Goal: Information Seeking & Learning: Learn about a topic

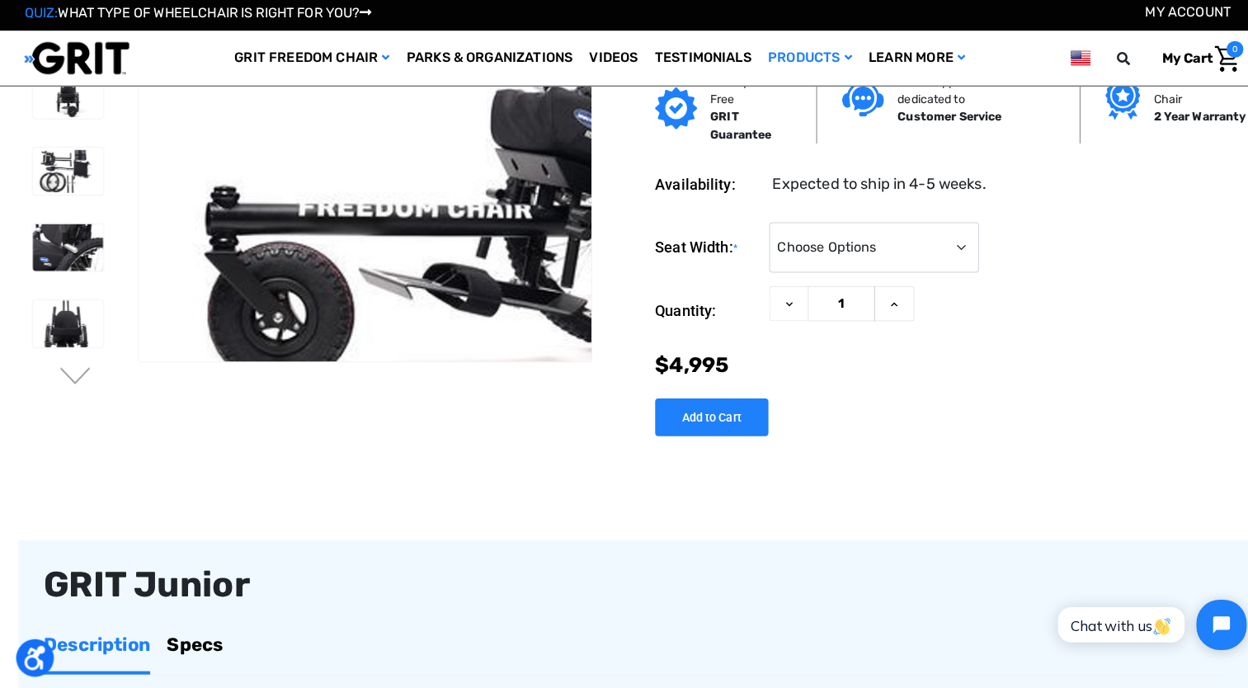
scroll to position [93, 0]
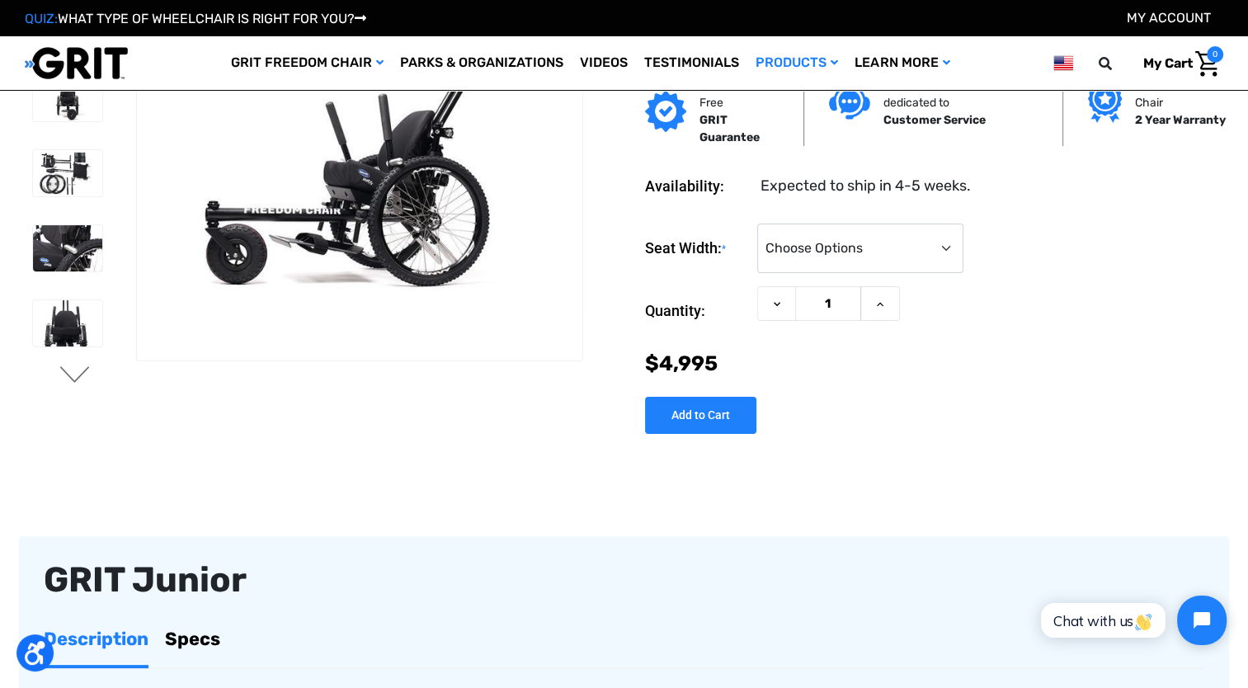
click at [77, 378] on button "Next" at bounding box center [75, 376] width 35 height 20
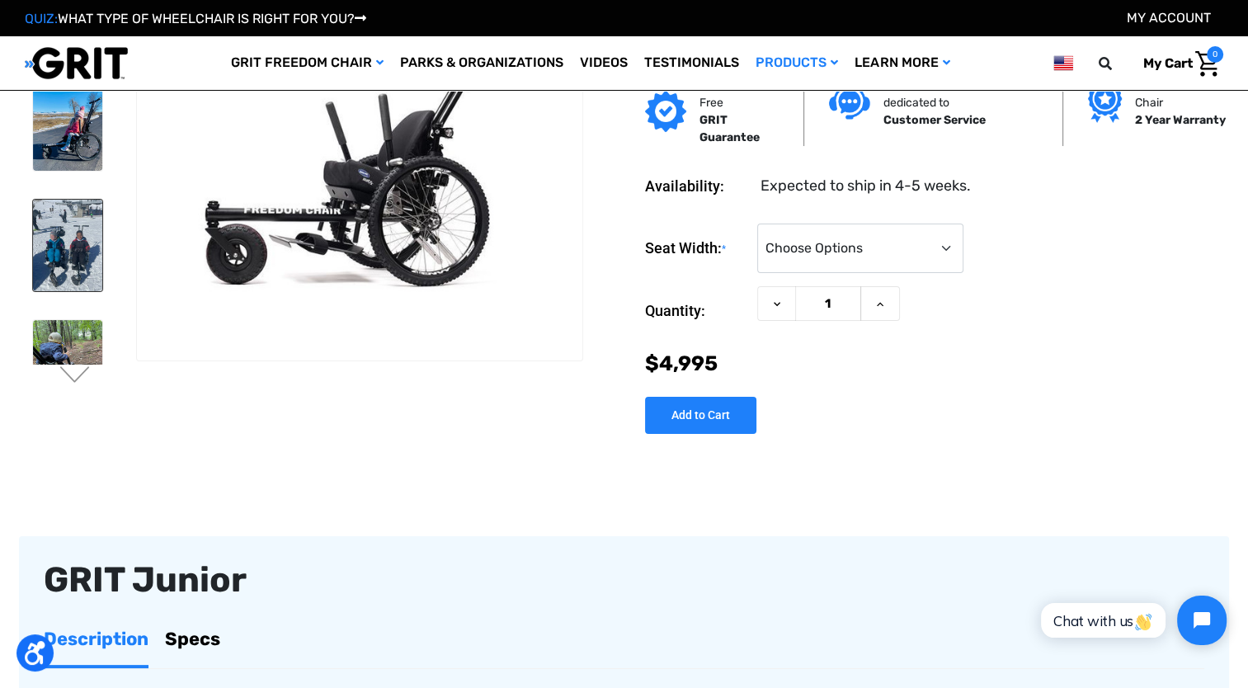
click at [66, 285] on img at bounding box center [67, 246] width 69 height 92
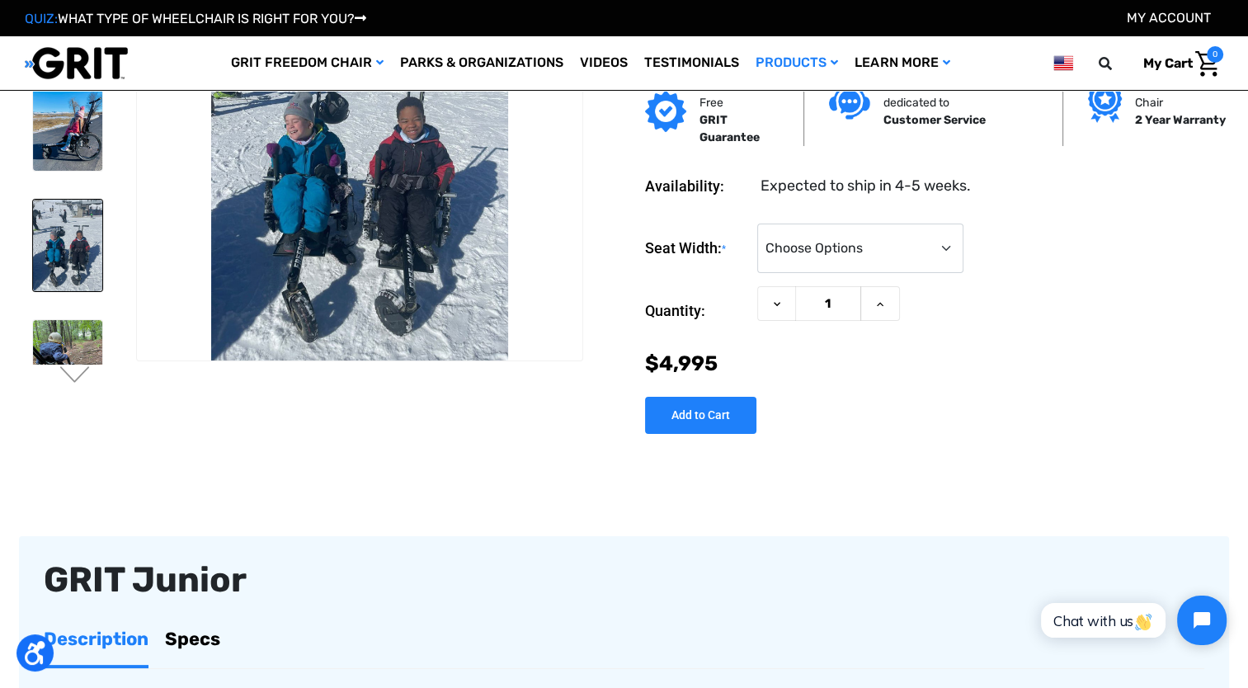
scroll to position [44, 0]
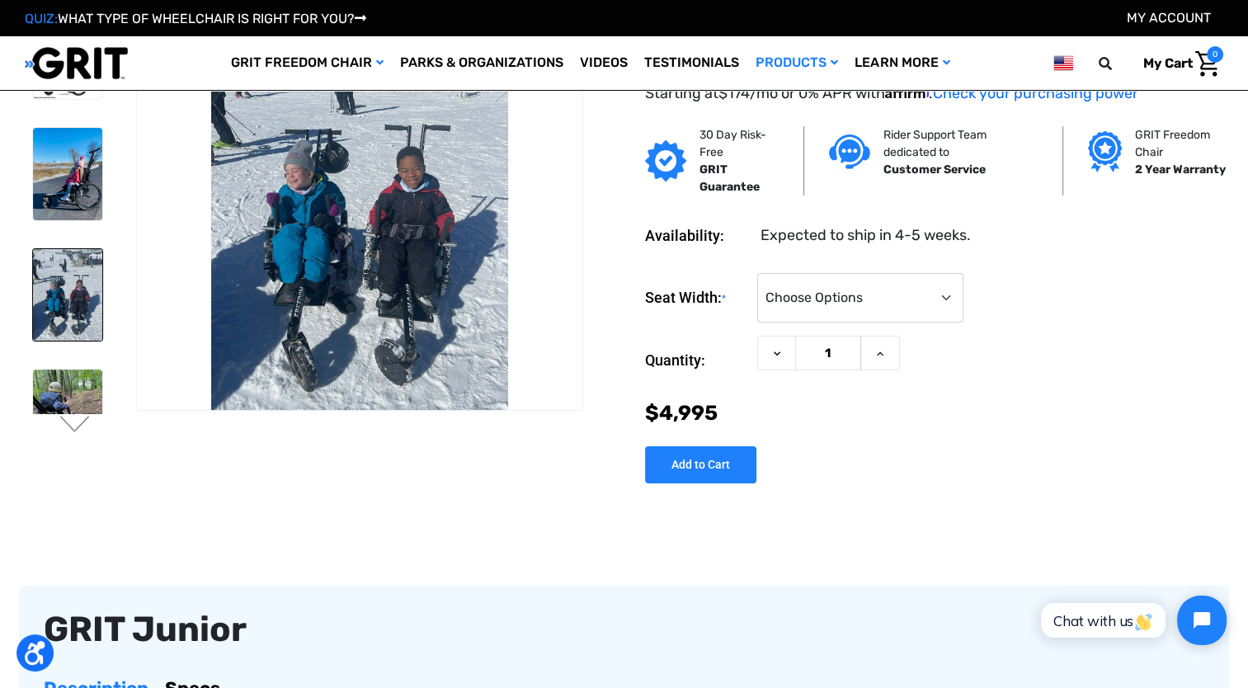
click at [56, 326] on img at bounding box center [67, 295] width 69 height 92
click at [63, 388] on img at bounding box center [67, 416] width 69 height 92
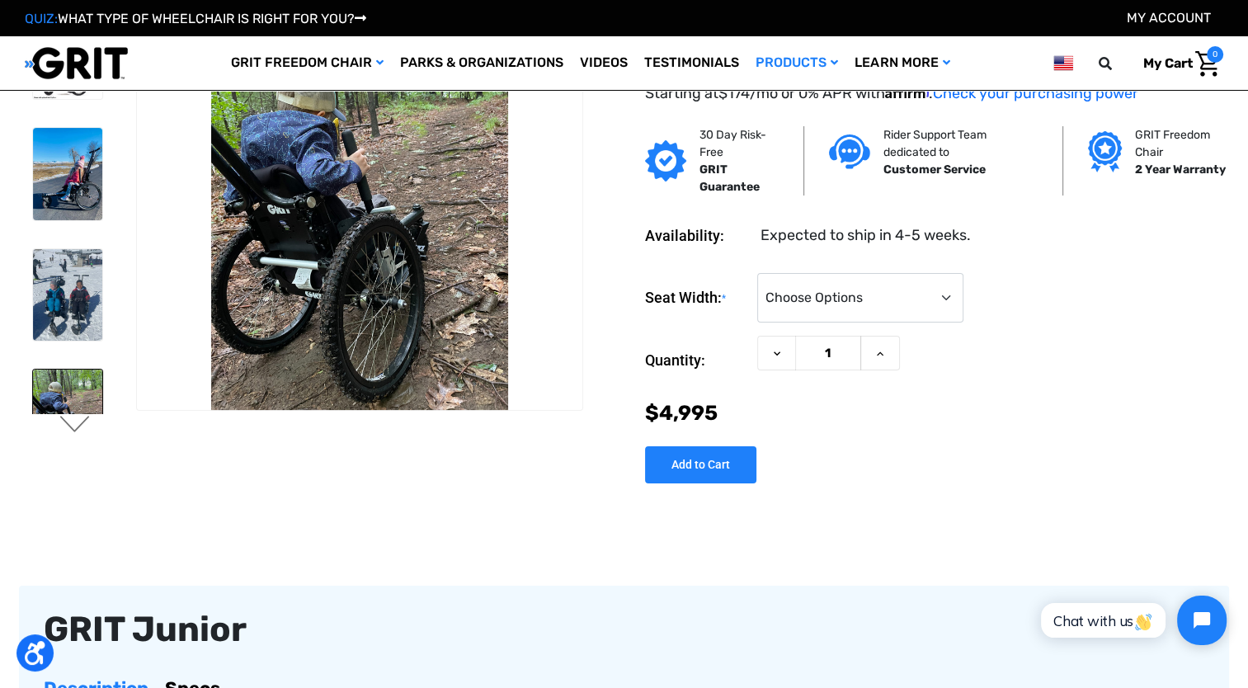
click at [69, 427] on button "Next" at bounding box center [75, 426] width 35 height 20
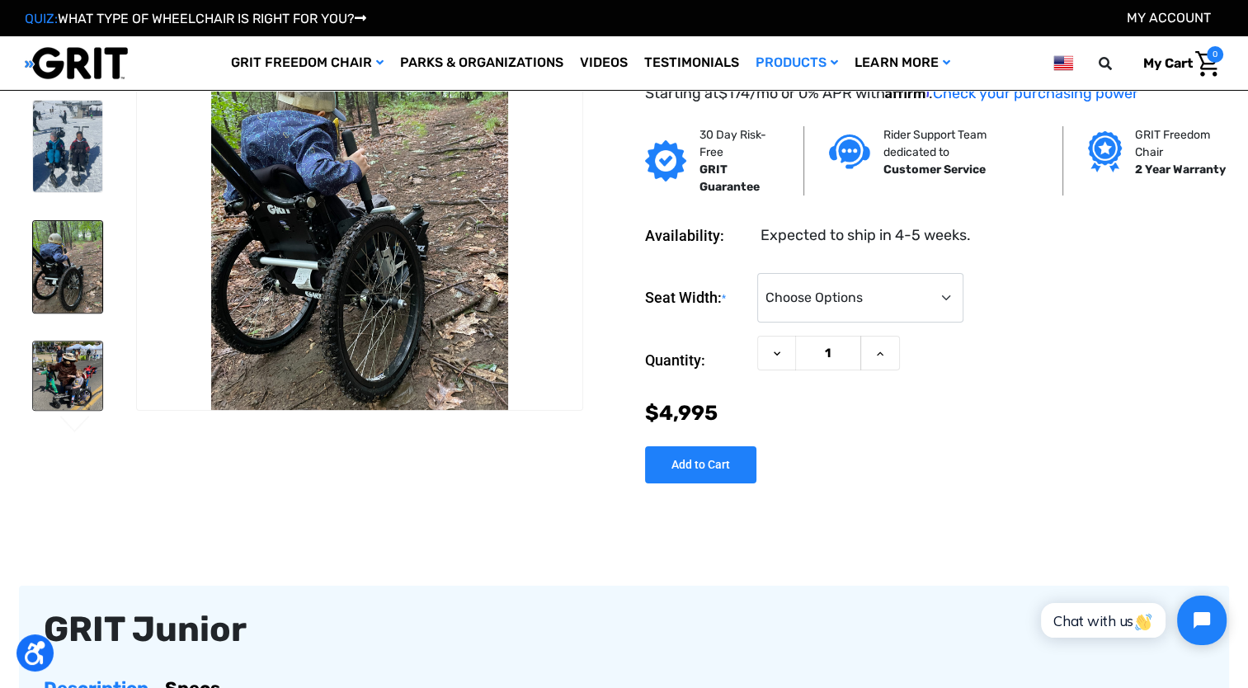
click at [80, 348] on img at bounding box center [67, 375] width 69 height 68
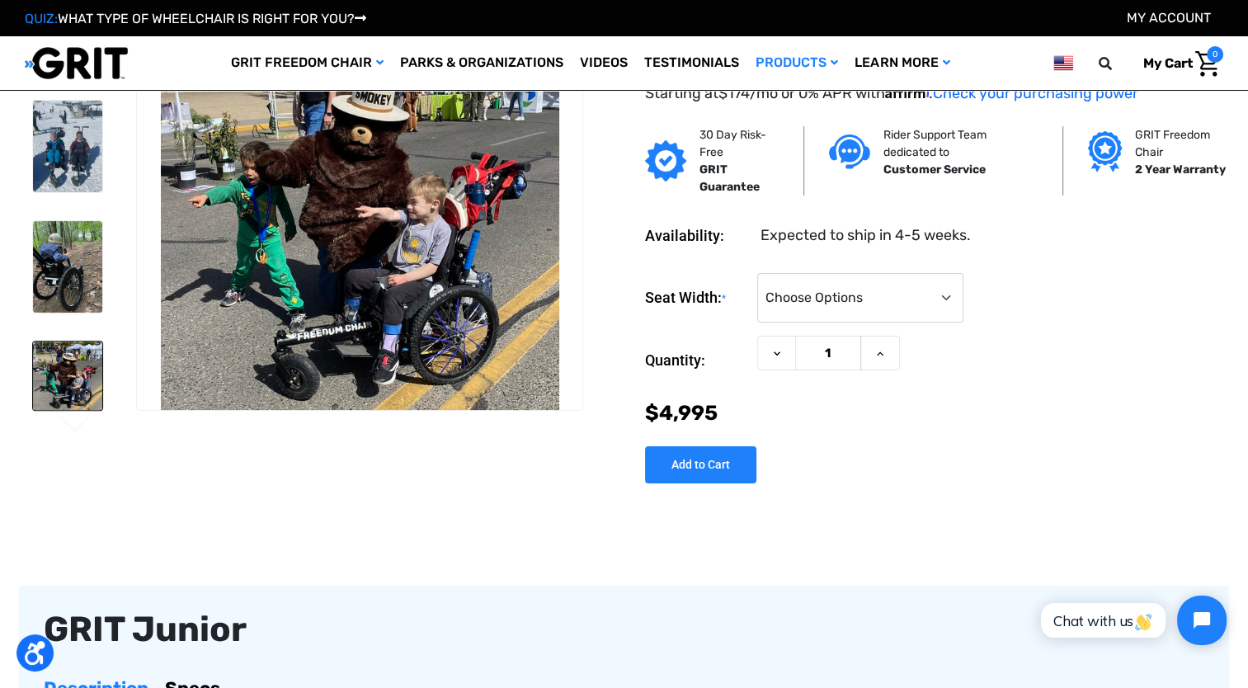
click at [73, 372] on img at bounding box center [67, 375] width 69 height 68
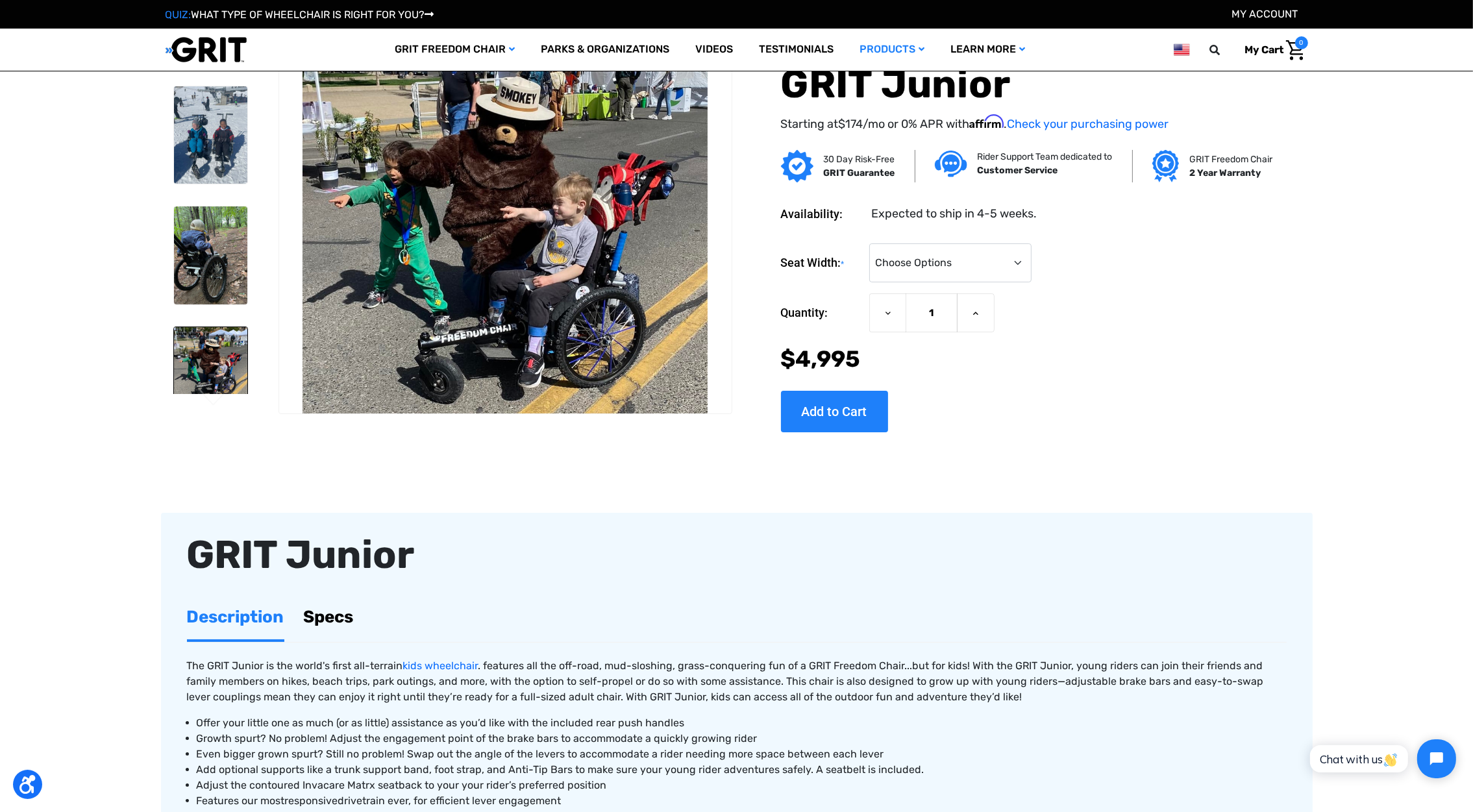
scroll to position [0, 0]
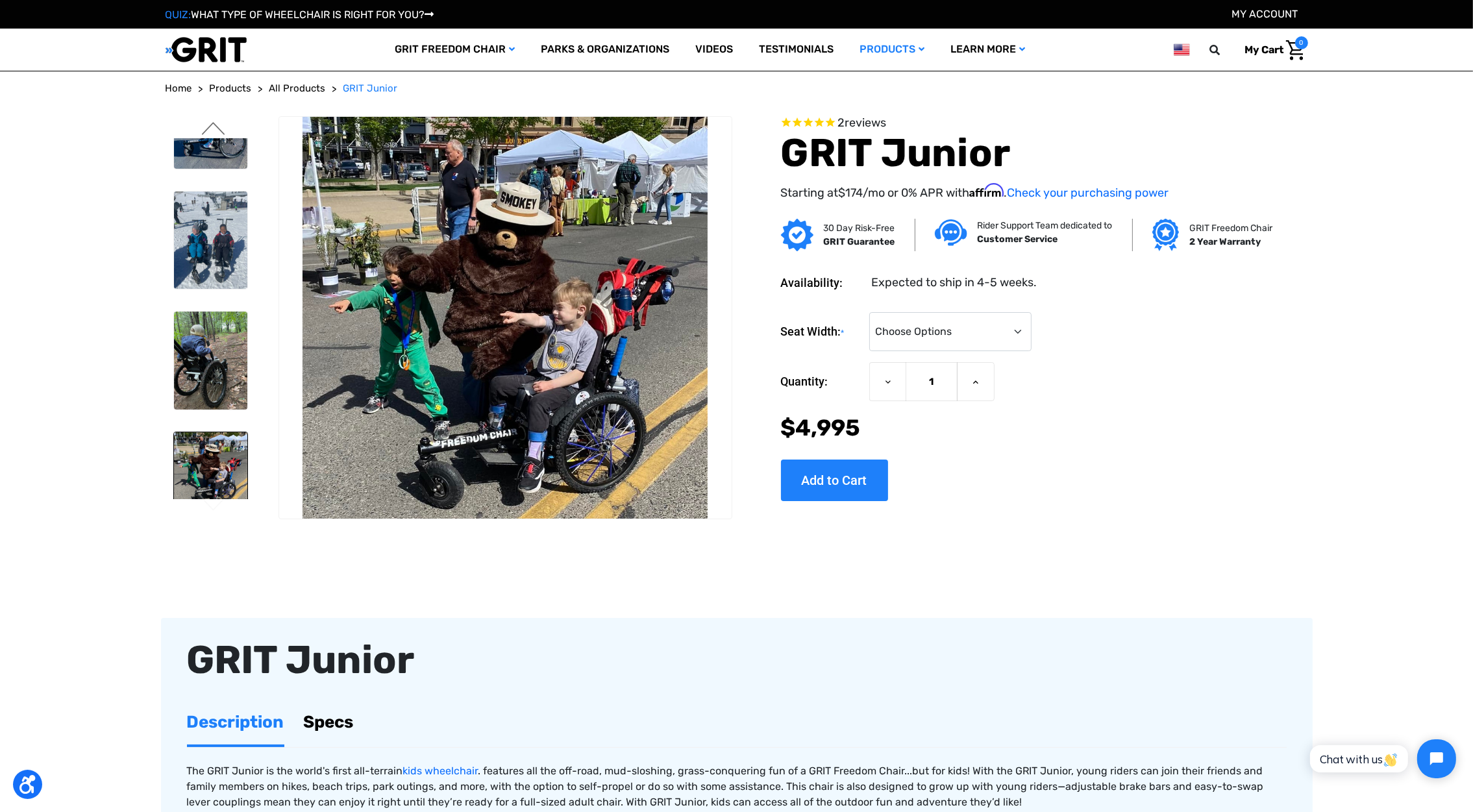
click at [205, 128] on button "Previous" at bounding box center [213, 130] width 28 height 16
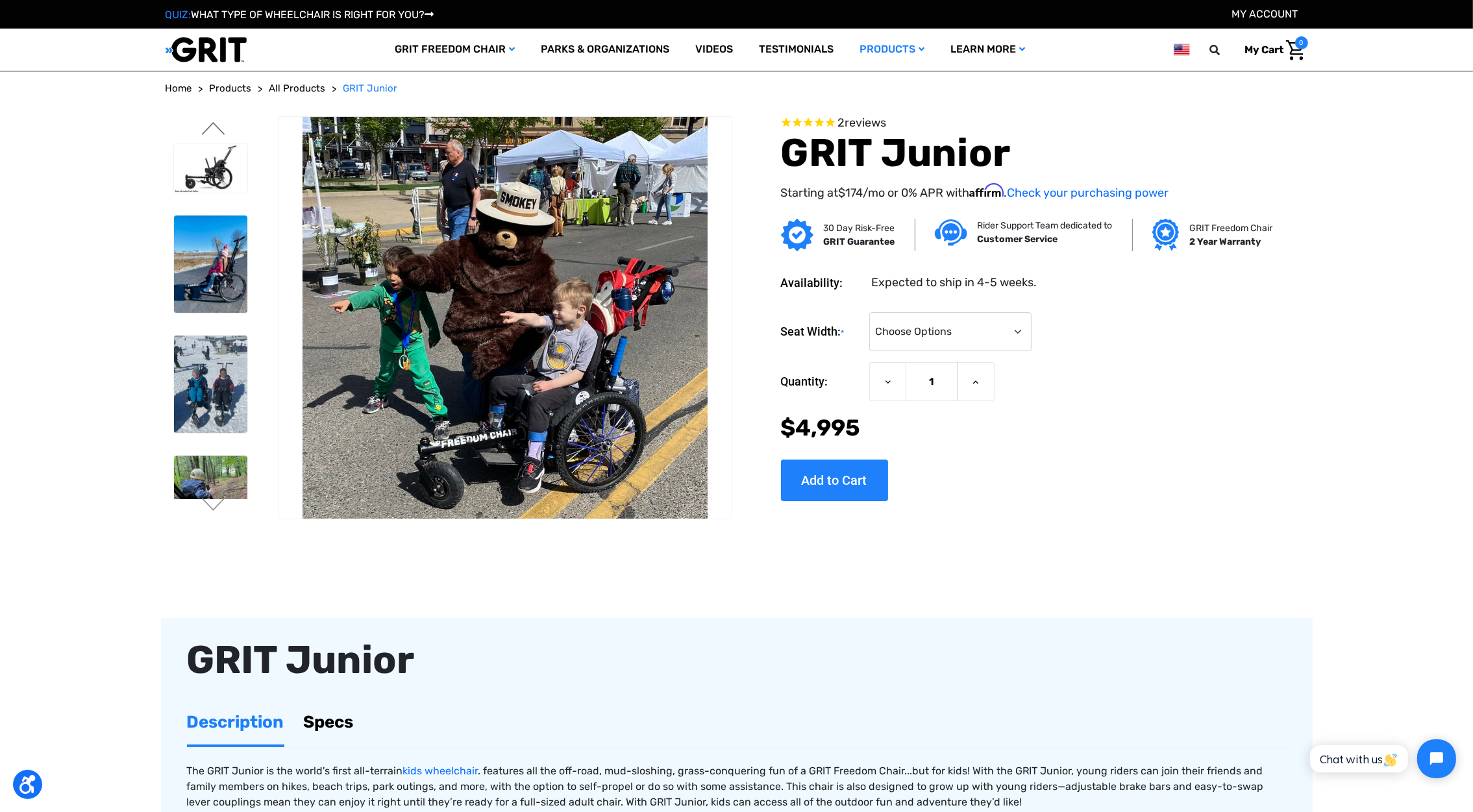
click at [205, 128] on button "Previous" at bounding box center [213, 130] width 28 height 16
click at [205, 153] on img at bounding box center [210, 168] width 73 height 50
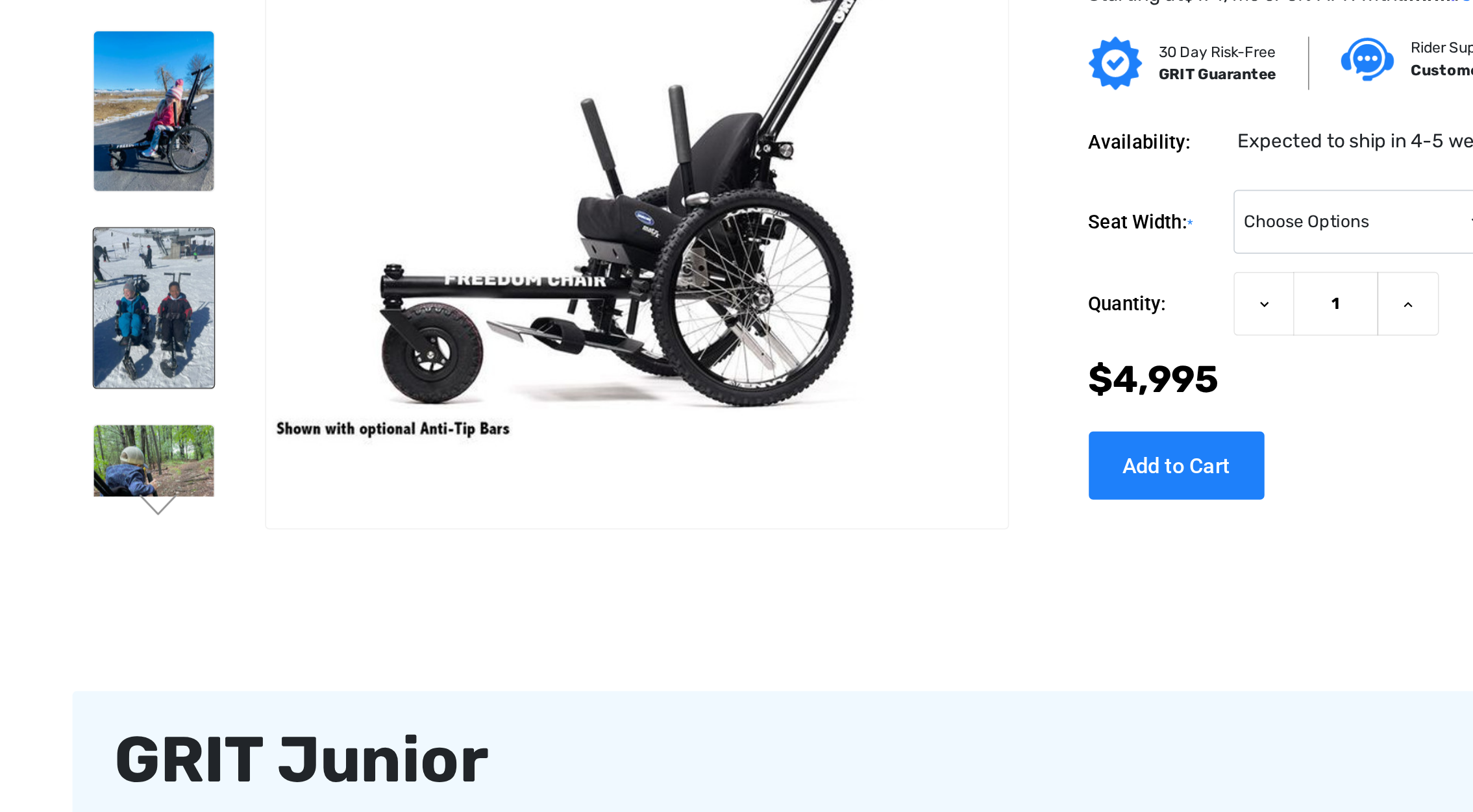
click at [191, 345] on img at bounding box center [210, 384] width 73 height 98
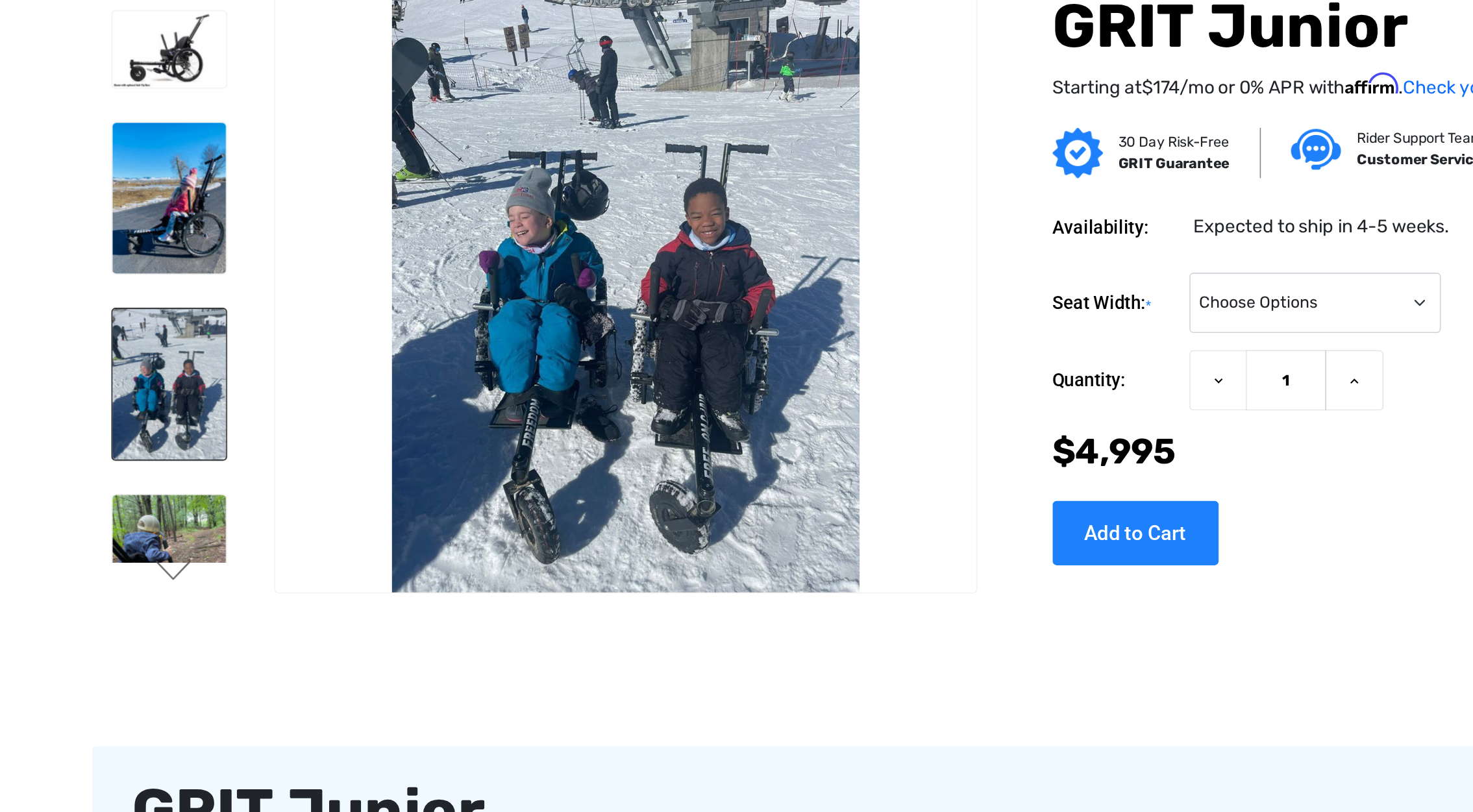
click at [212, 511] on button "Next" at bounding box center [213, 506] width 28 height 16
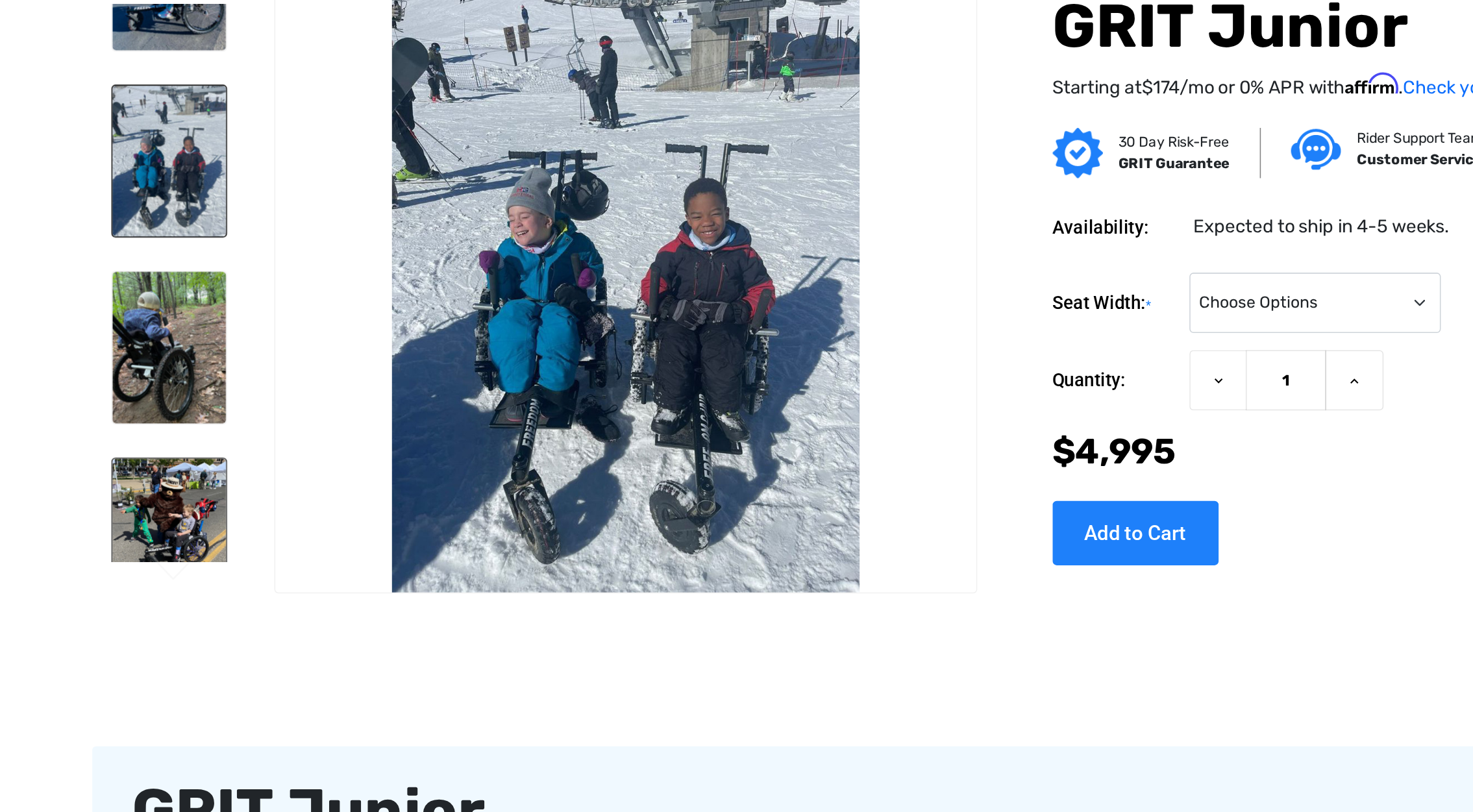
click at [216, 440] on img at bounding box center [210, 468] width 73 height 72
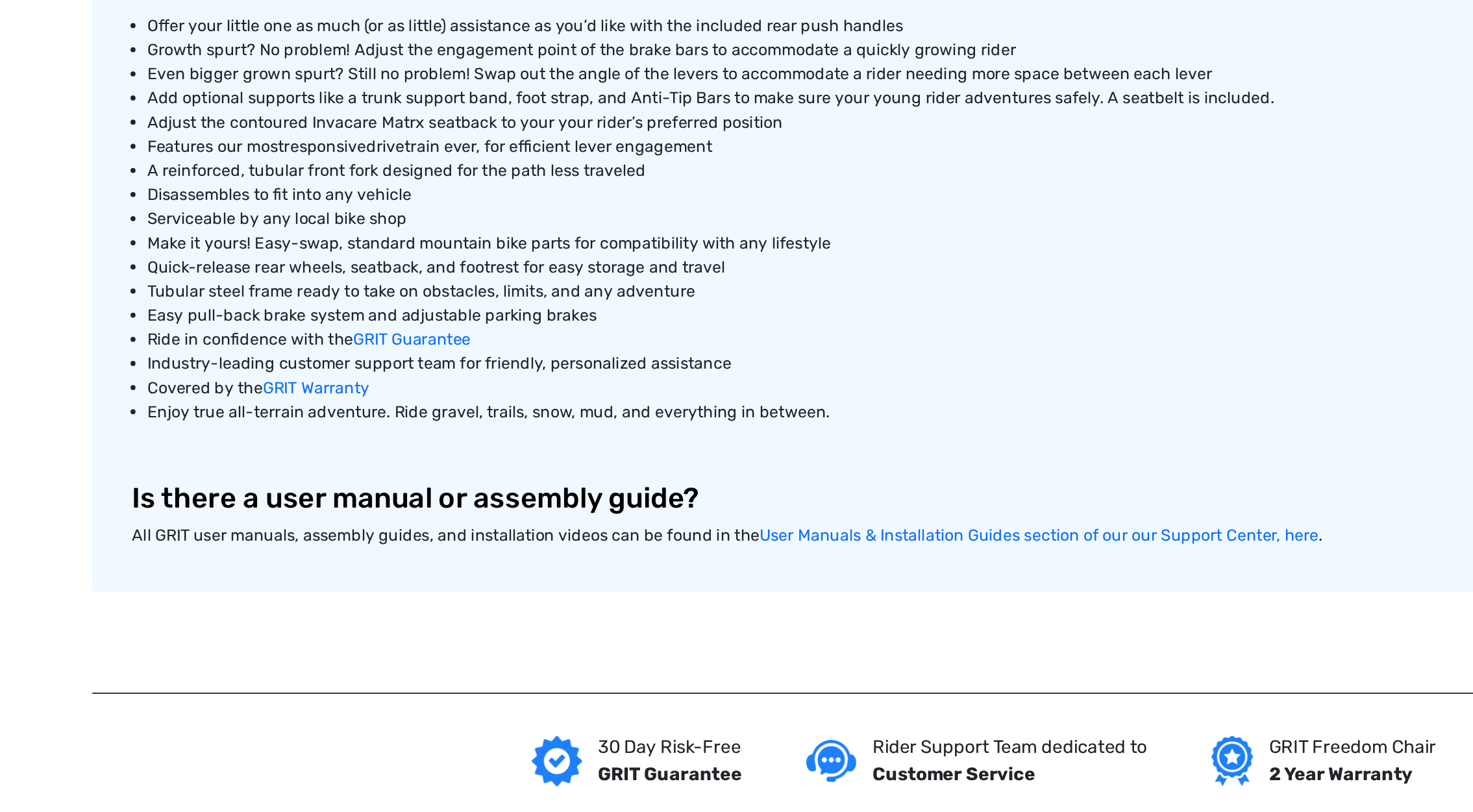
scroll to position [456, 0]
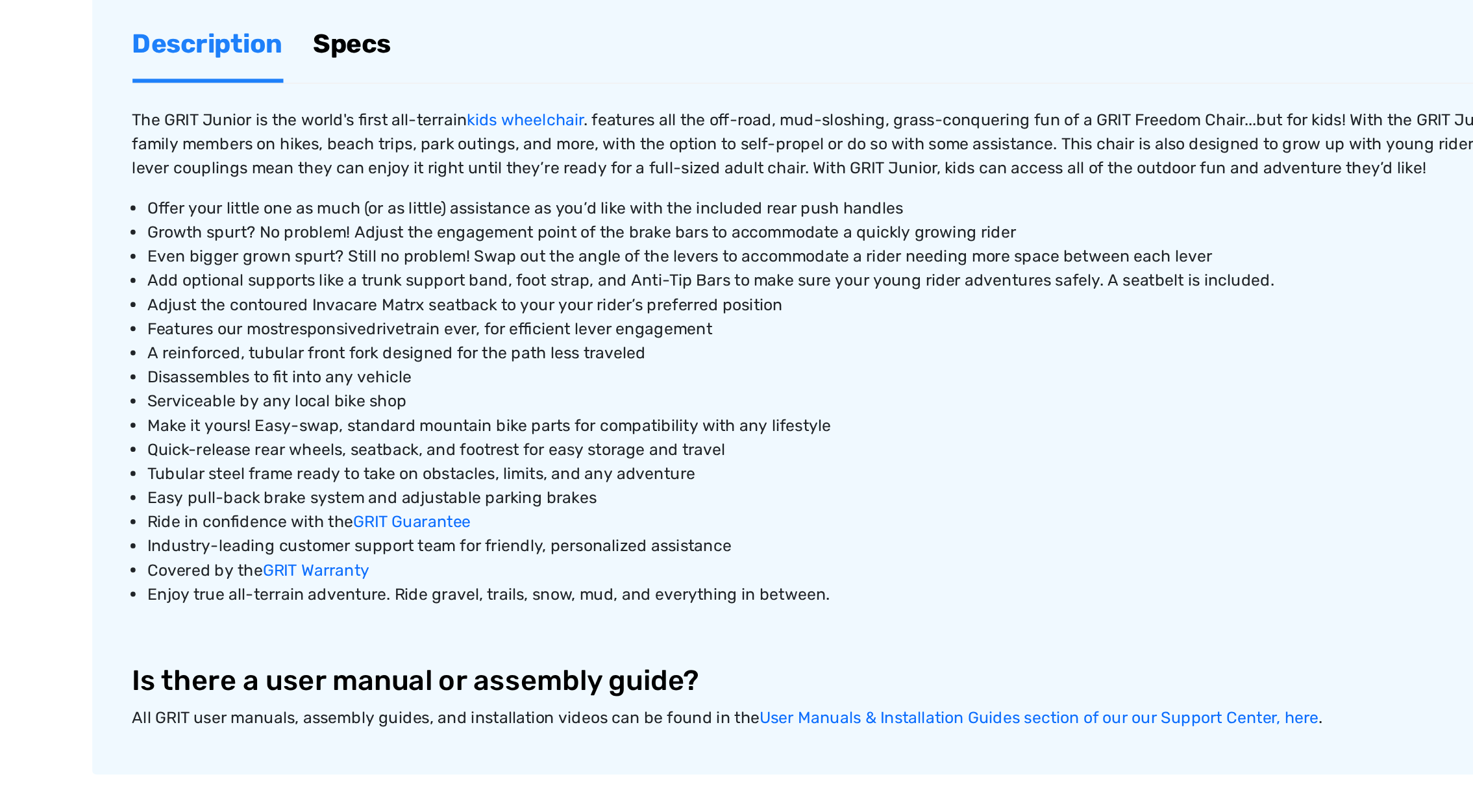
click at [315, 197] on link "Specs" at bounding box center [329, 194] width 50 height 45
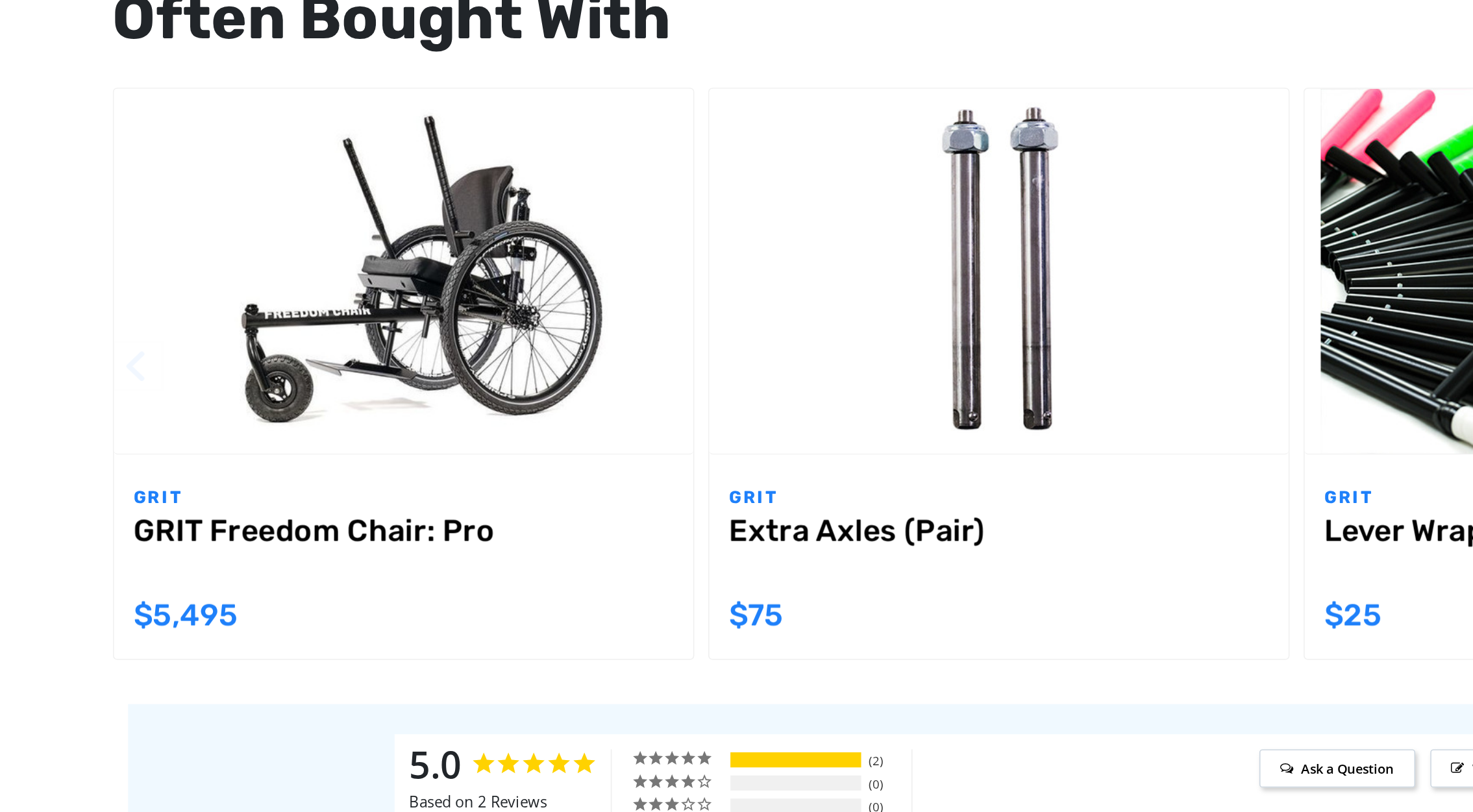
scroll to position [1314, 0]
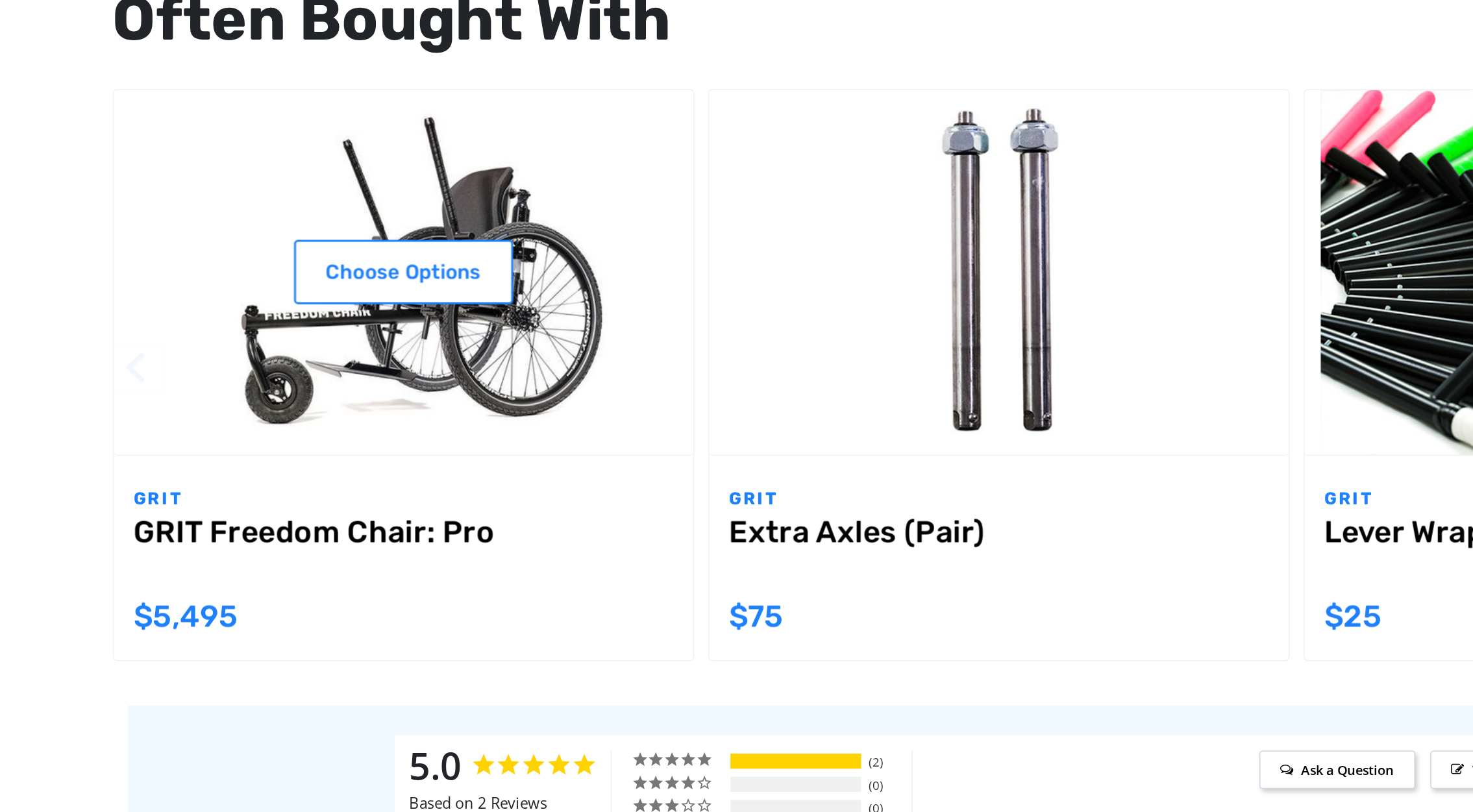
drag, startPoint x: 243, startPoint y: 511, endPoint x: 483, endPoint y: 592, distance: 253.3
click at [483, 541] on article "Choose Options GRIT GRIT Freedom Chair: Pro MSRP: Was: Now: $5,495" at bounding box center [353, 525] width 375 height 369
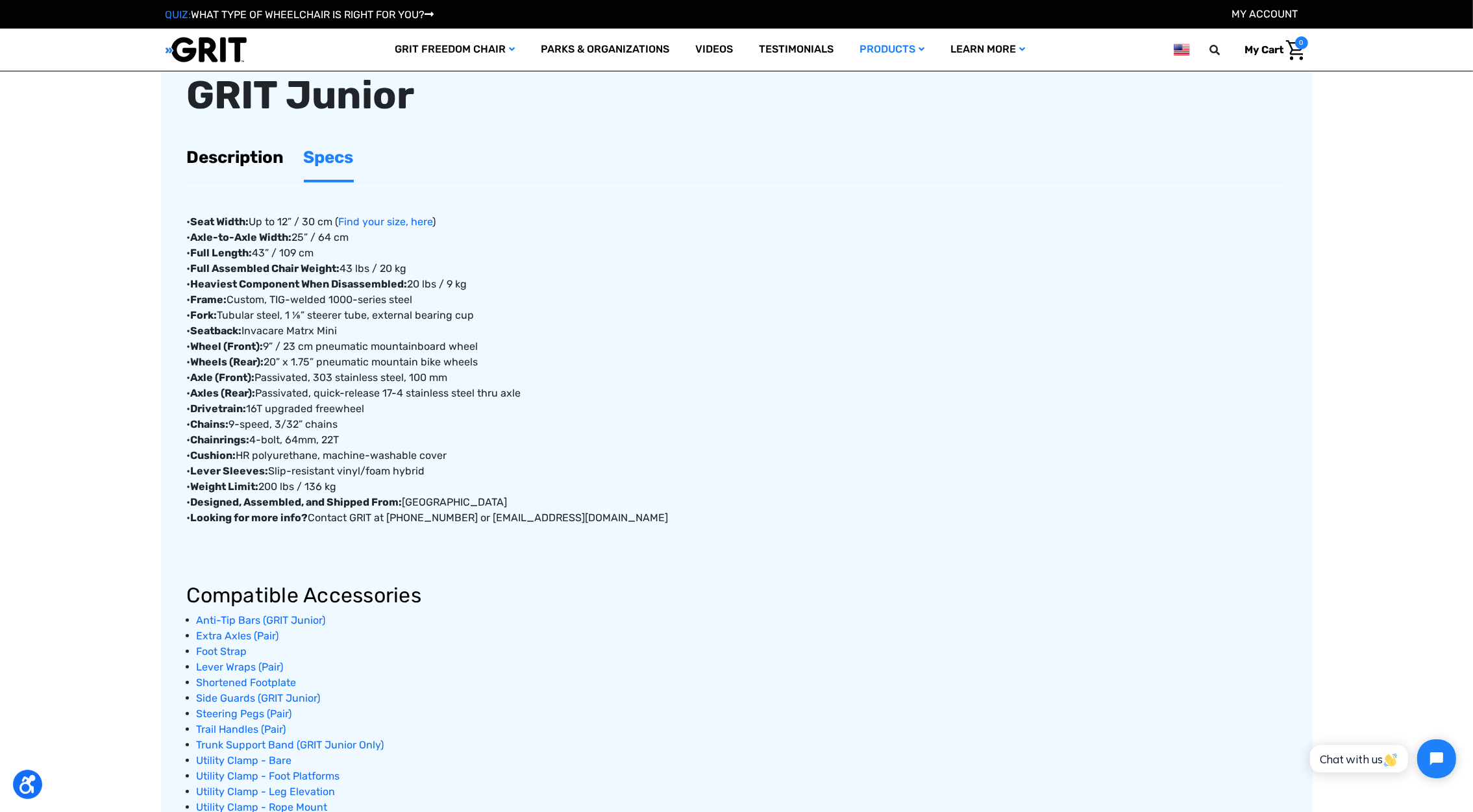
scroll to position [0, 0]
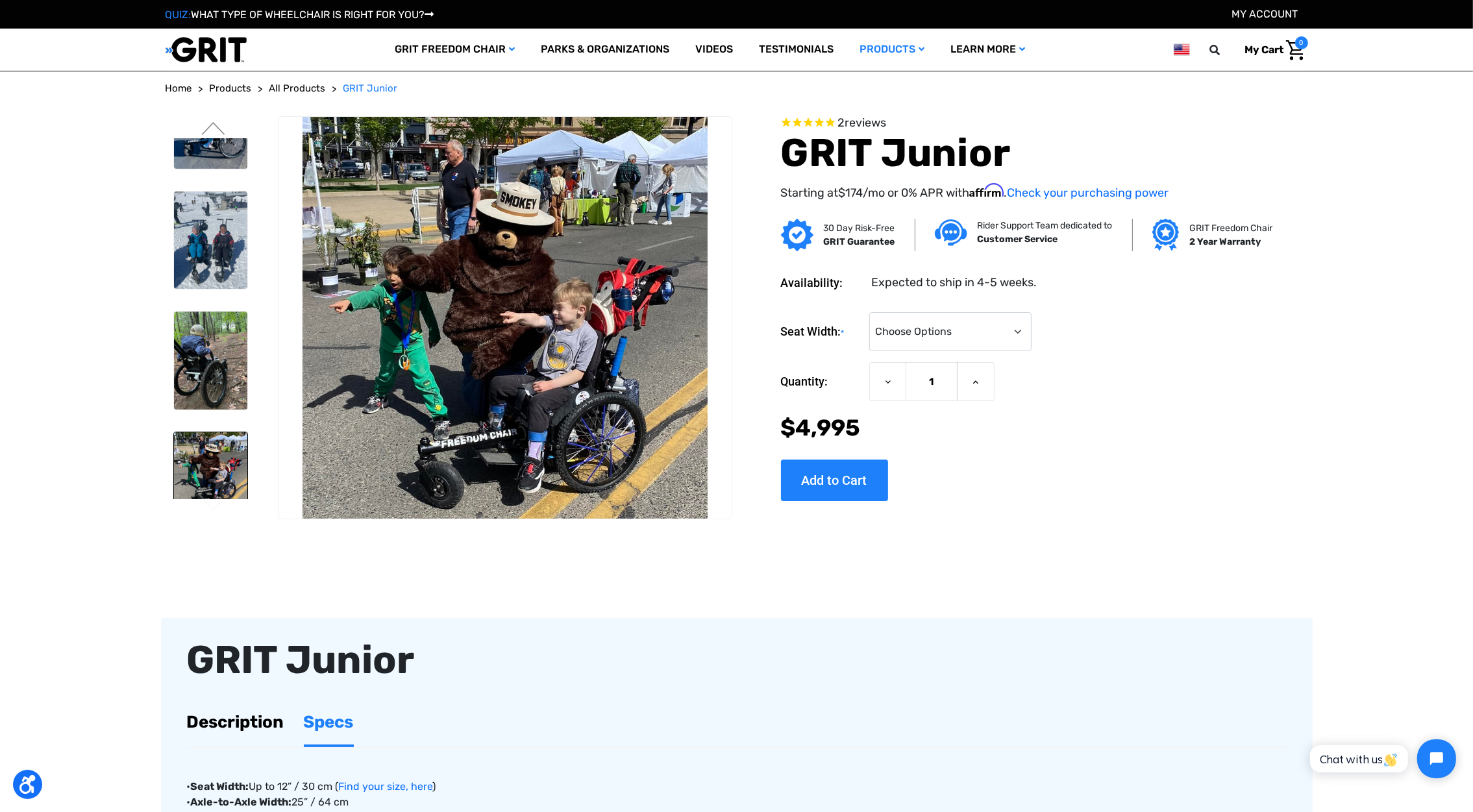
click at [171, 190] on li at bounding box center [210, 240] width 85 height 110
click at [209, 146] on img at bounding box center [210, 120] width 73 height 98
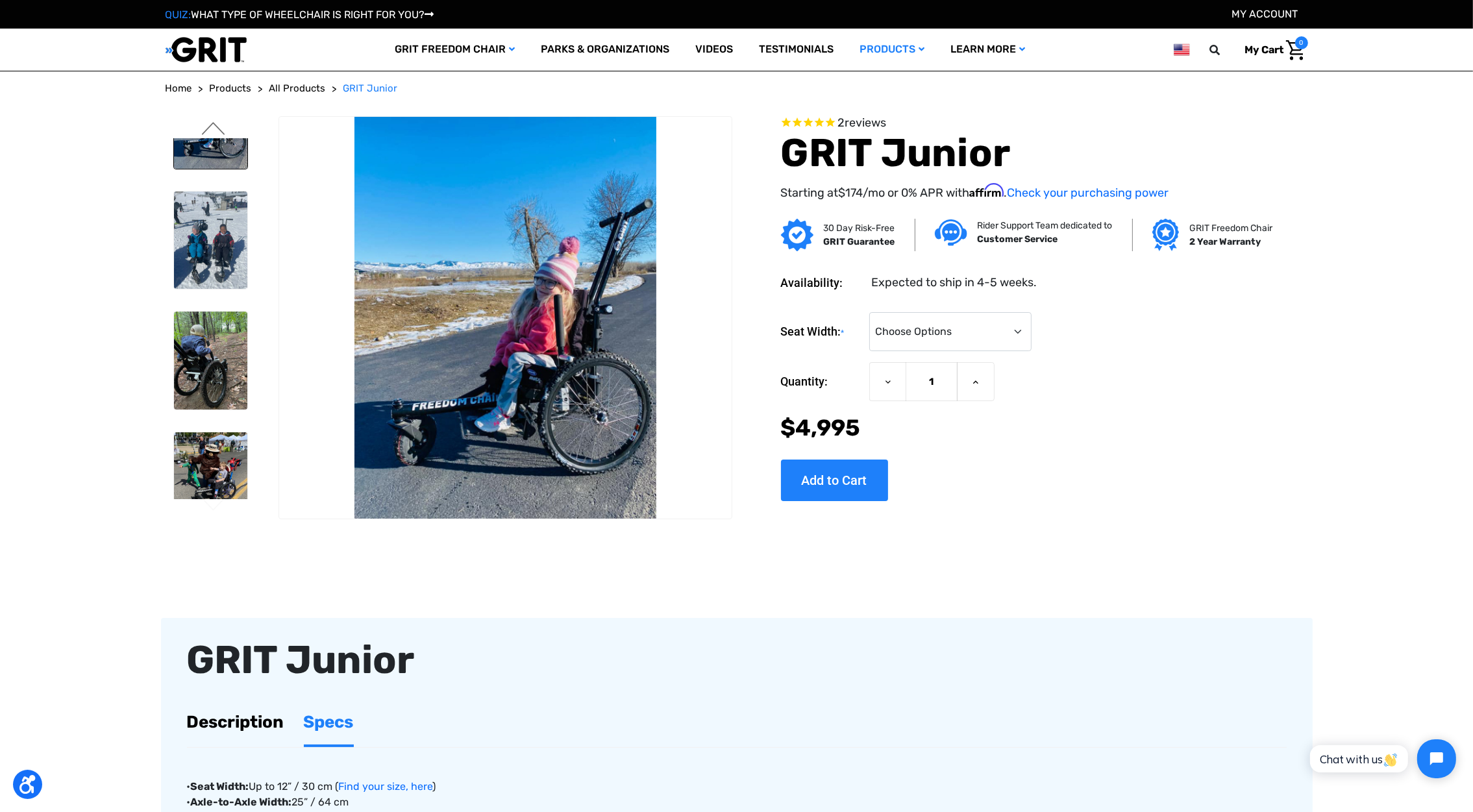
click at [212, 127] on button "Previous" at bounding box center [213, 130] width 28 height 16
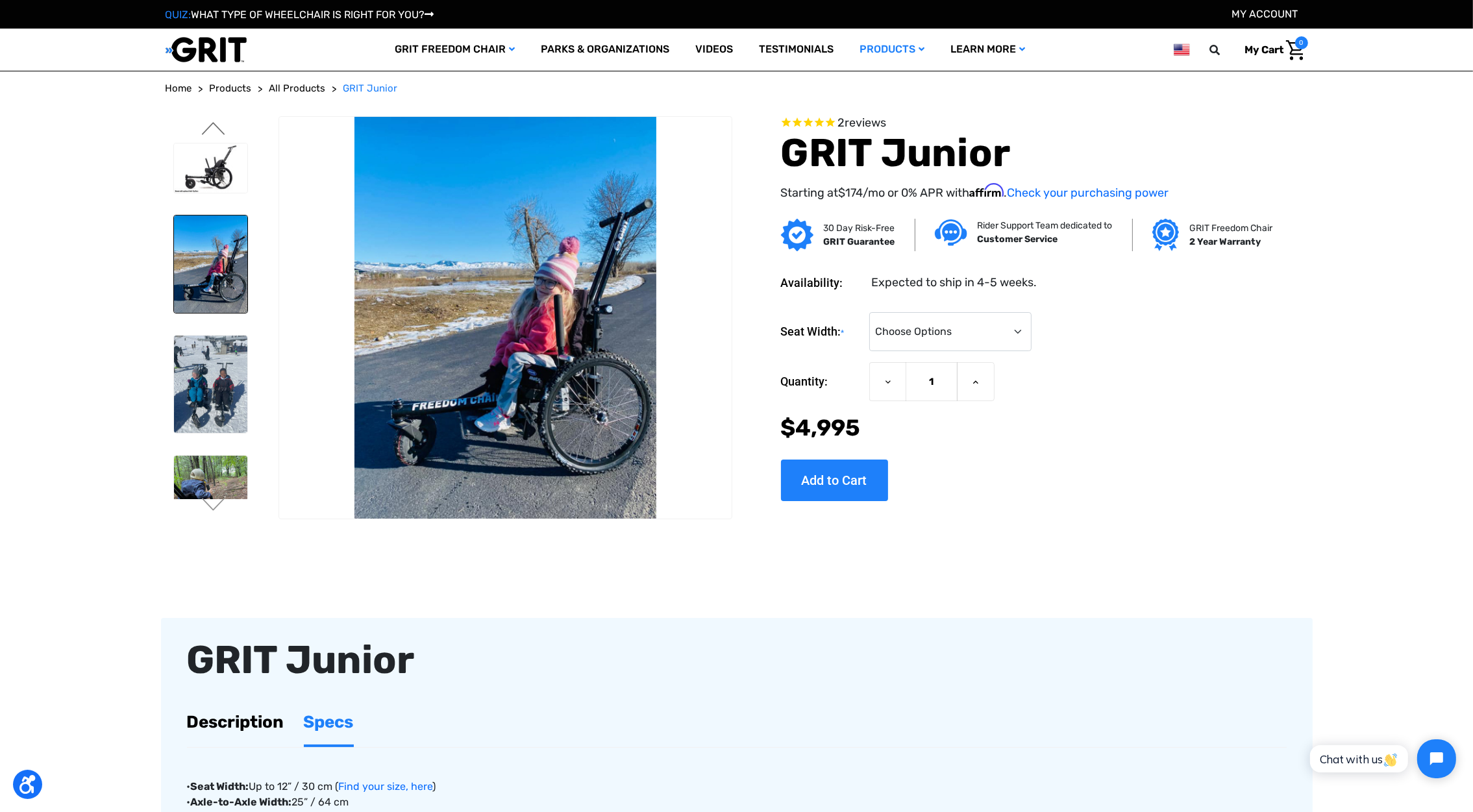
click at [212, 127] on button "Previous" at bounding box center [213, 130] width 28 height 16
click at [213, 164] on img at bounding box center [210, 168] width 73 height 50
